Goal: Information Seeking & Learning: Learn about a topic

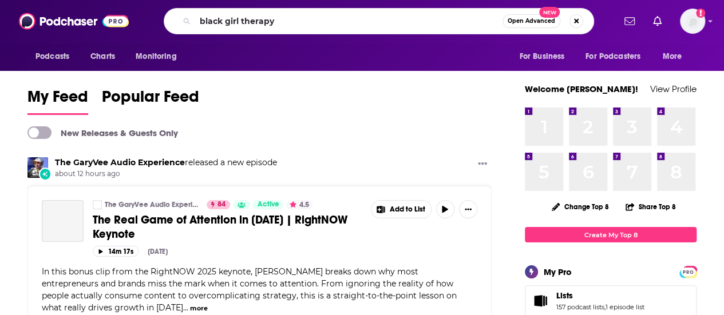
type input "black girl therapy"
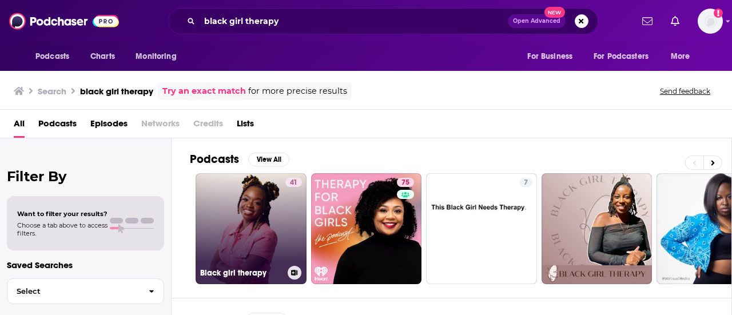
click at [259, 215] on link "41 Black girl therapy" at bounding box center [251, 228] width 111 height 111
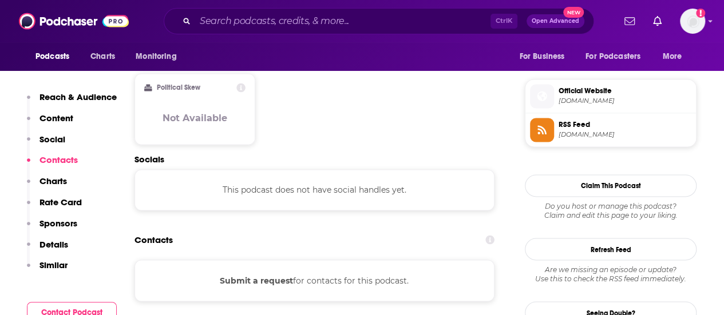
scroll to position [947, 0]
